Goal: Information Seeking & Learning: Learn about a topic

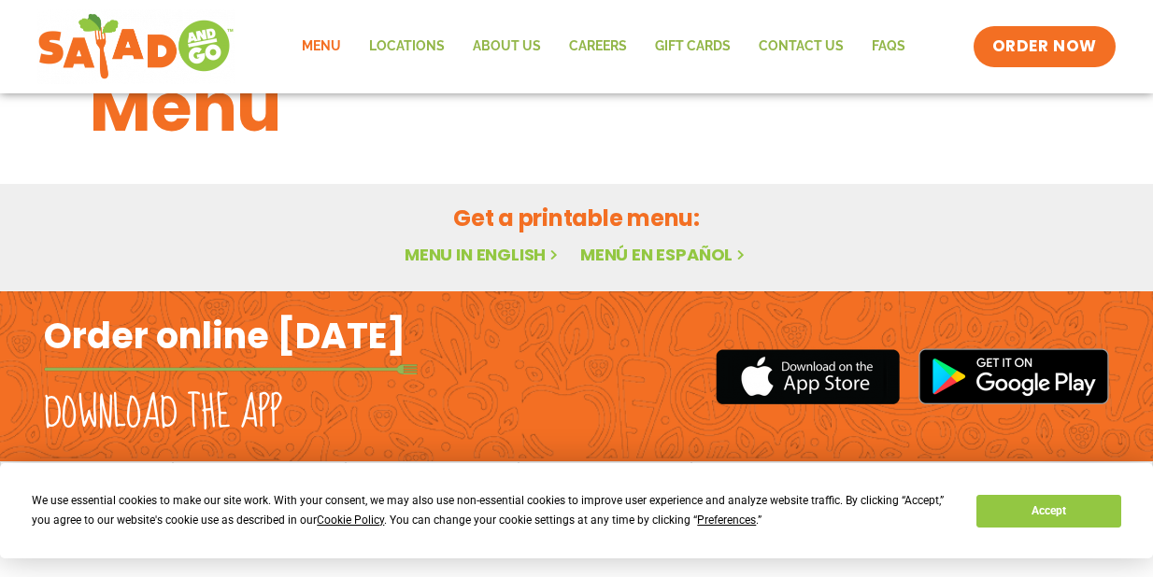
click at [998, 514] on button "Accept" at bounding box center [1048, 511] width 144 height 33
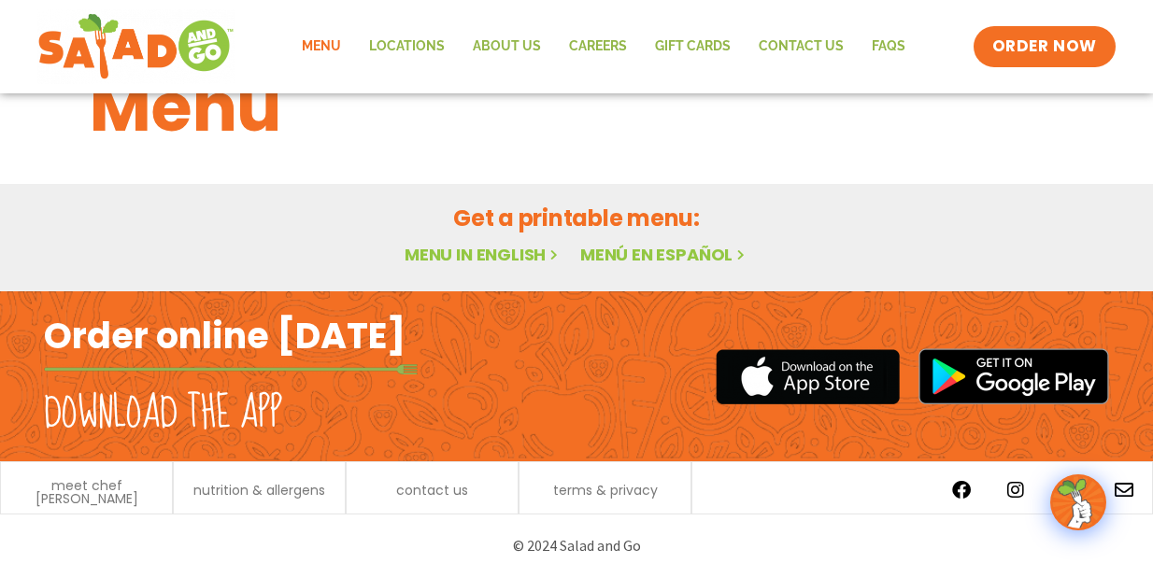
scroll to position [72, 0]
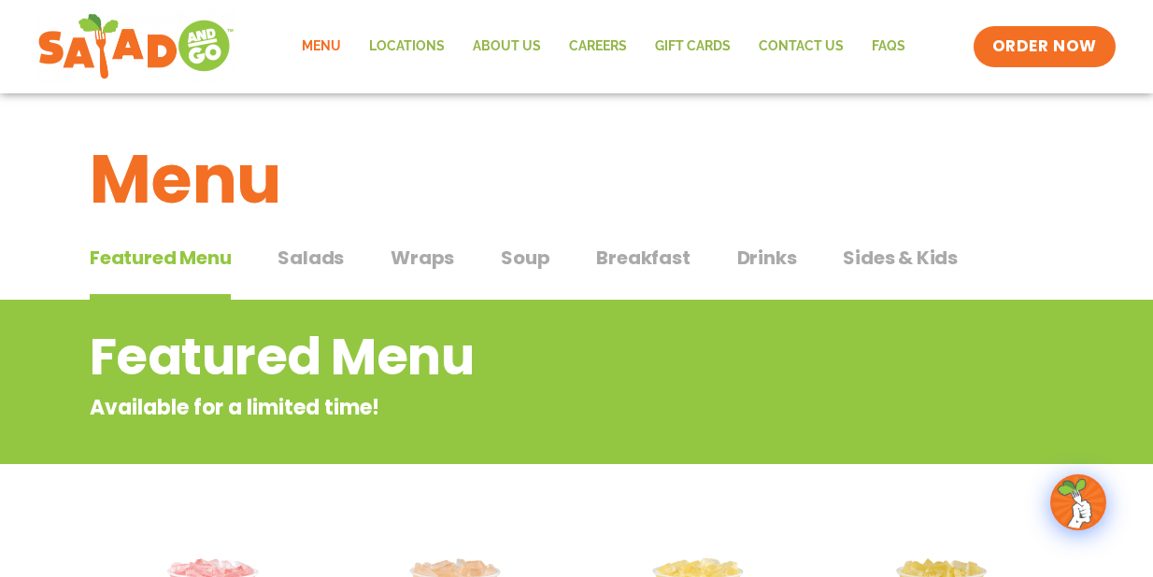
click at [431, 262] on span "Wraps" at bounding box center [422, 258] width 64 height 28
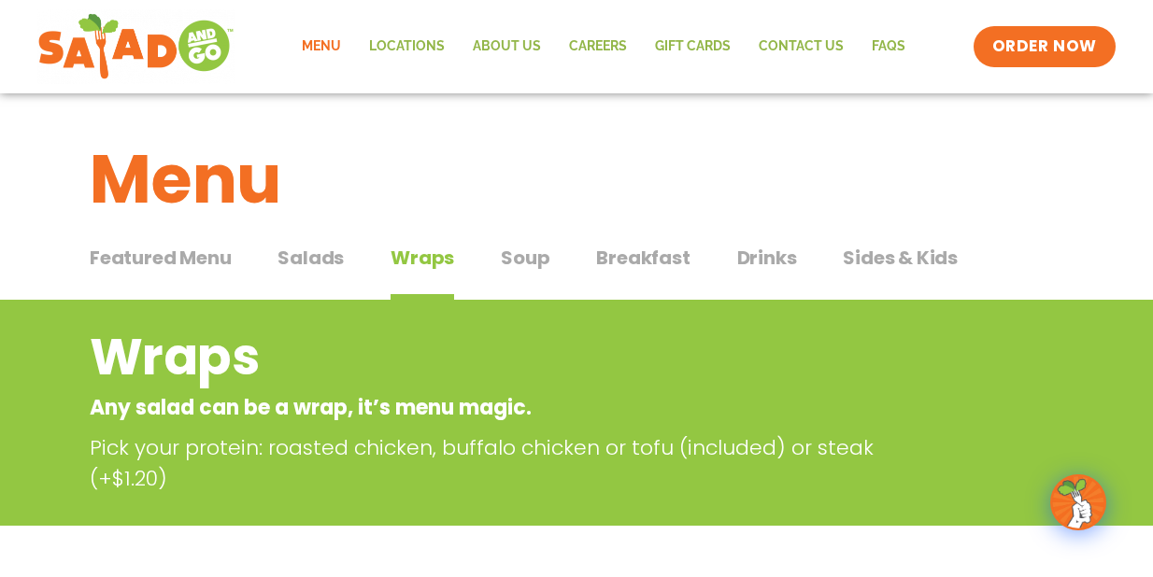
click at [520, 262] on span "Soup" at bounding box center [525, 258] width 49 height 28
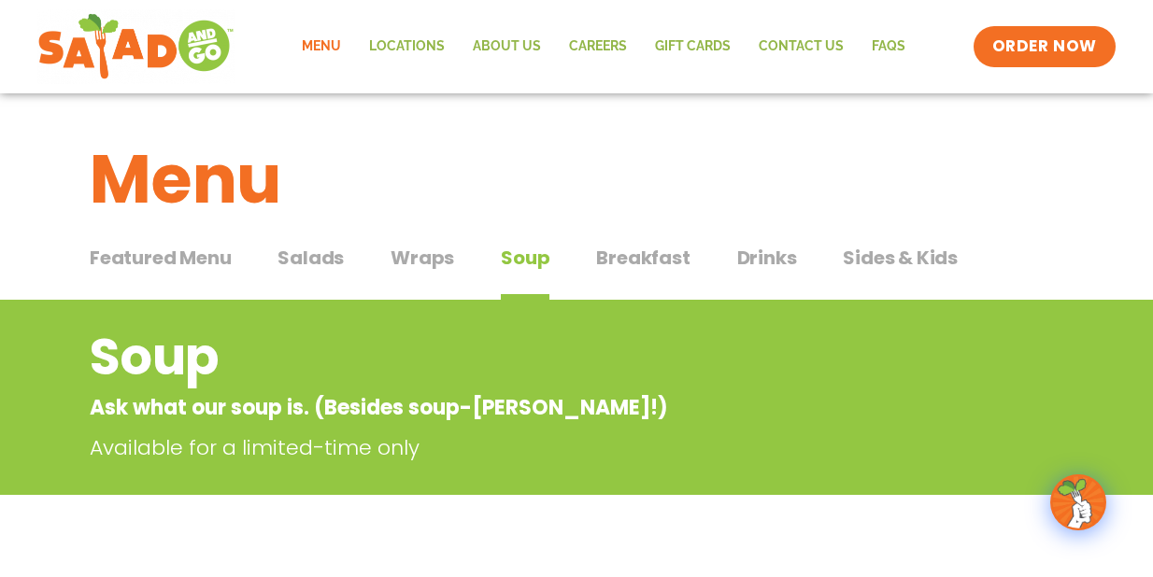
click at [652, 255] on span "Breakfast" at bounding box center [642, 258] width 93 height 28
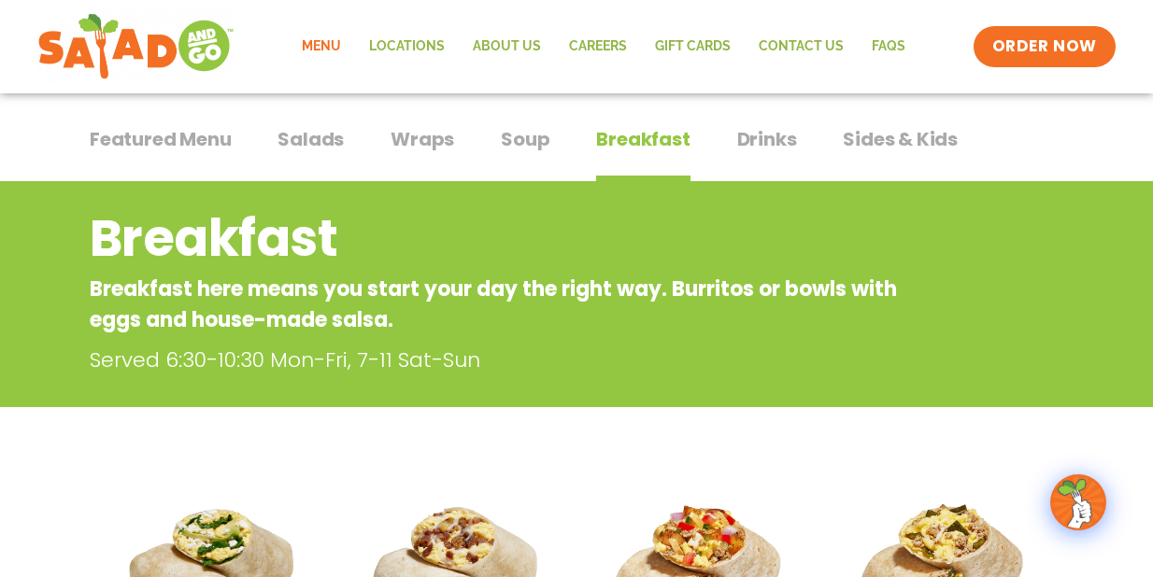
scroll to position [108, 0]
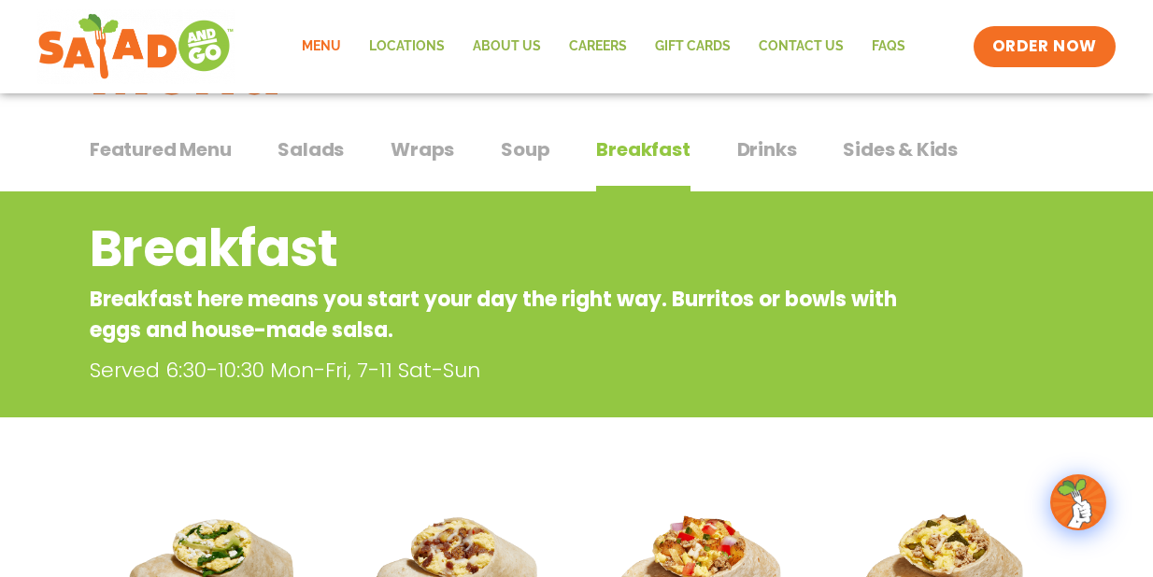
click at [861, 154] on span "Sides & Kids" at bounding box center [900, 149] width 115 height 28
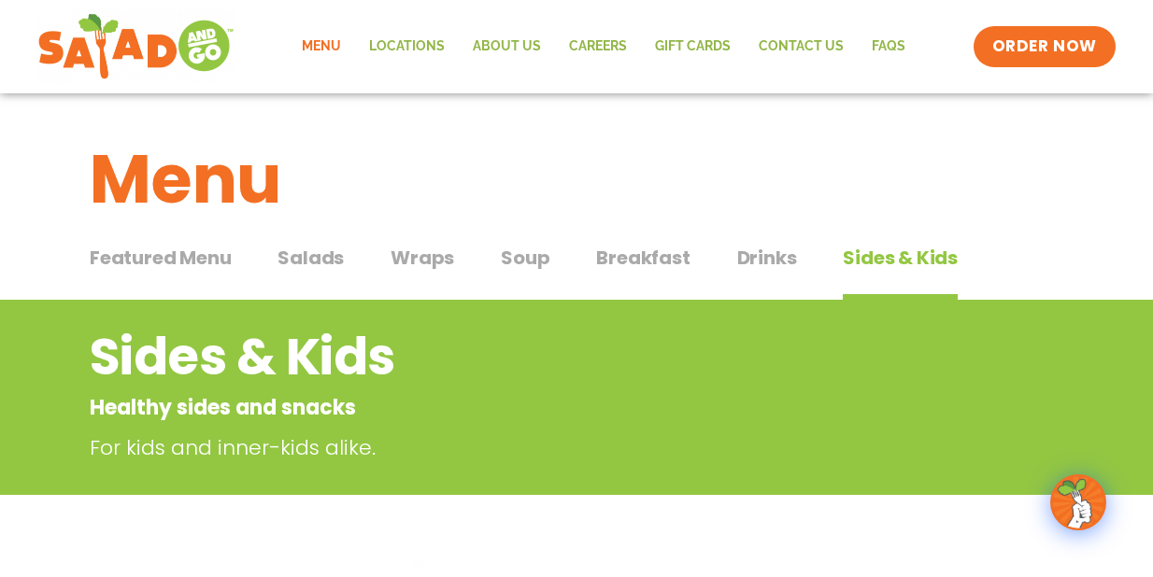
click at [316, 260] on span "Salads" at bounding box center [310, 258] width 66 height 28
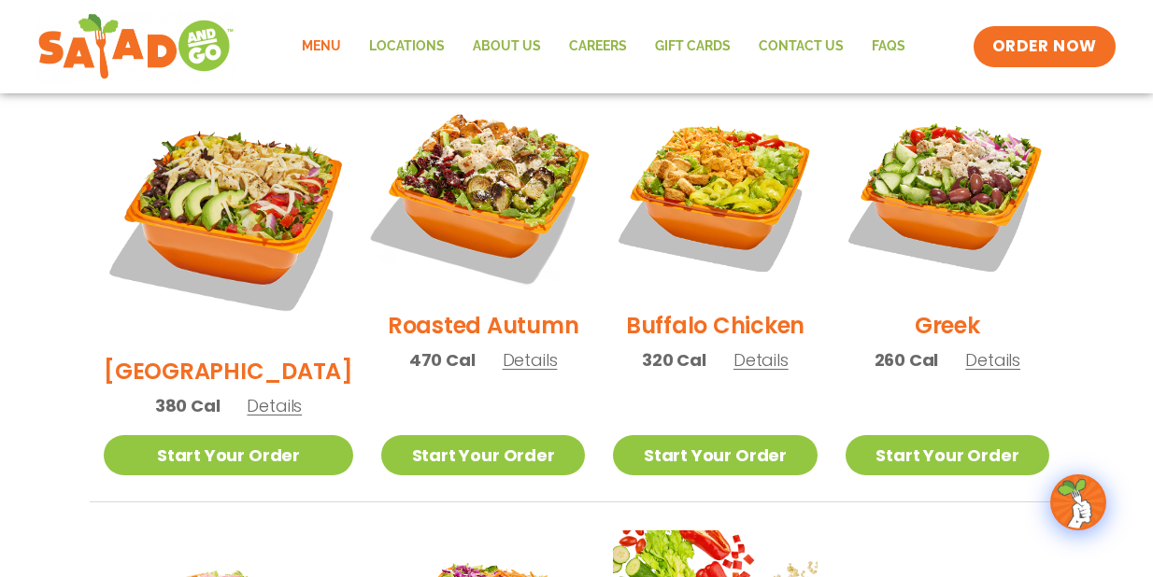
scroll to position [1004, 0]
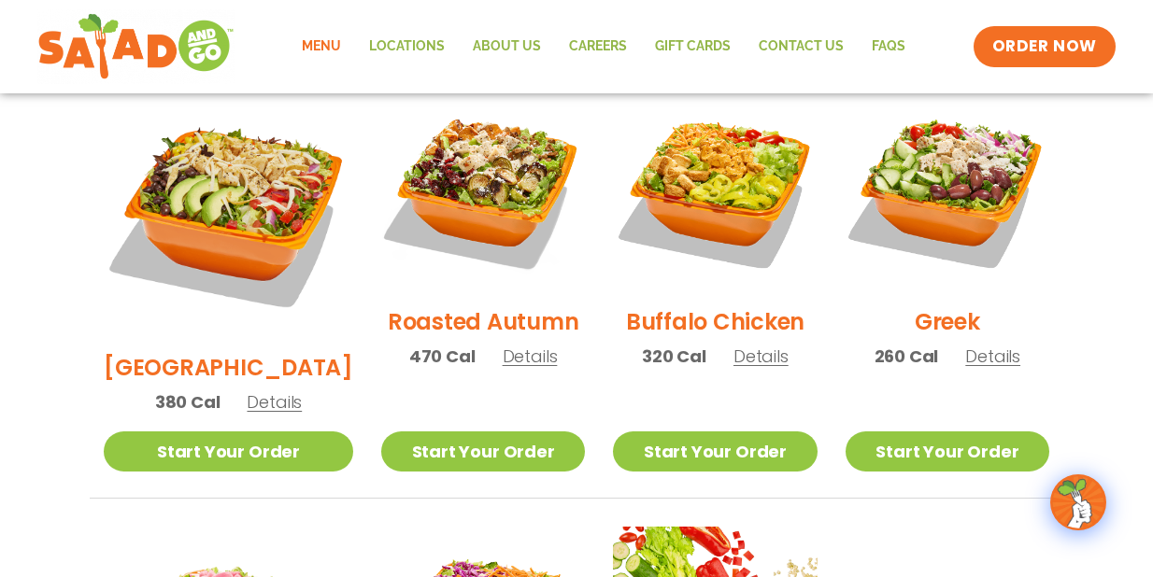
click at [255, 390] on span "Details" at bounding box center [274, 401] width 55 height 23
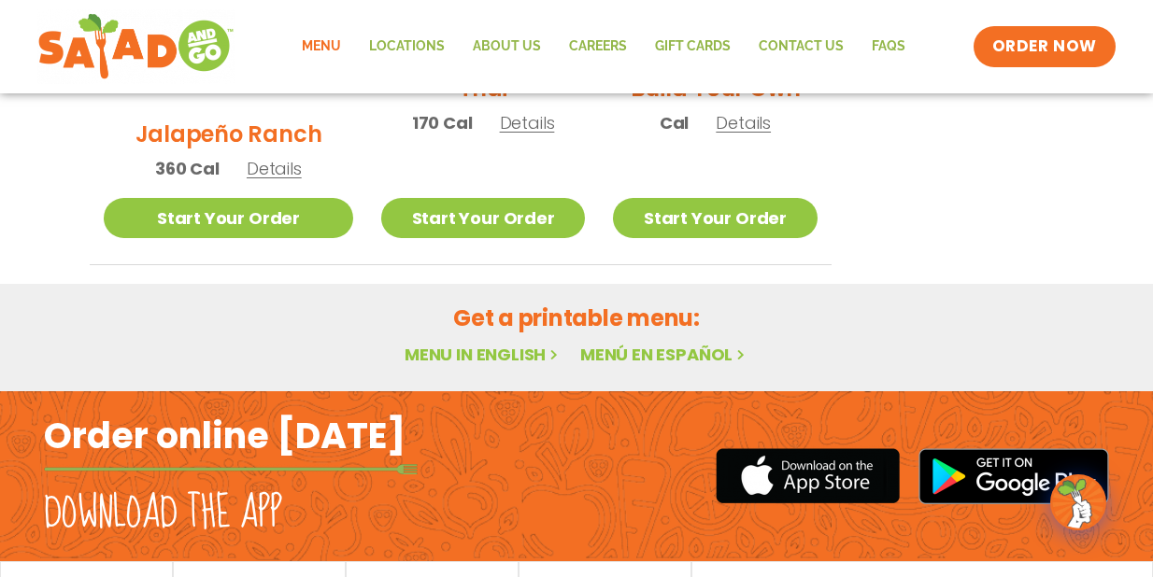
scroll to position [1676, 0]
